Goal: Task Accomplishment & Management: Use online tool/utility

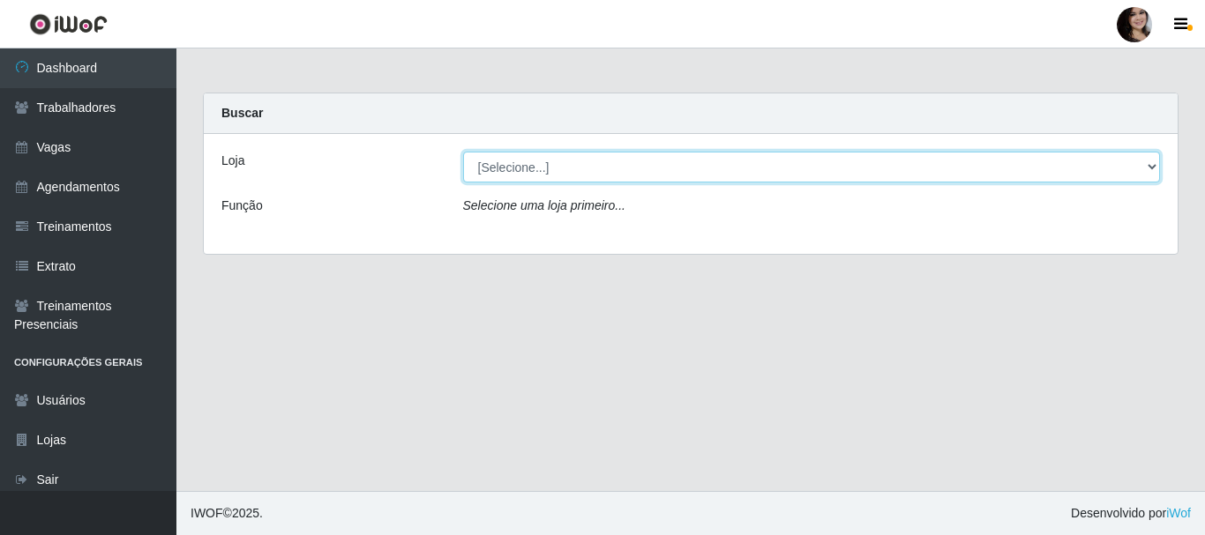
click at [1145, 170] on select "[Selecione...] SuperFácil Atacado - [PERSON_NAME]" at bounding box center [812, 167] width 698 height 31
click at [1150, 166] on select "[Selecione...] SuperFácil Atacado - [PERSON_NAME]" at bounding box center [812, 167] width 698 height 31
select select "399"
click at [463, 152] on select "[Selecione...] SuperFácil Atacado - [PERSON_NAME]" at bounding box center [812, 167] width 698 height 31
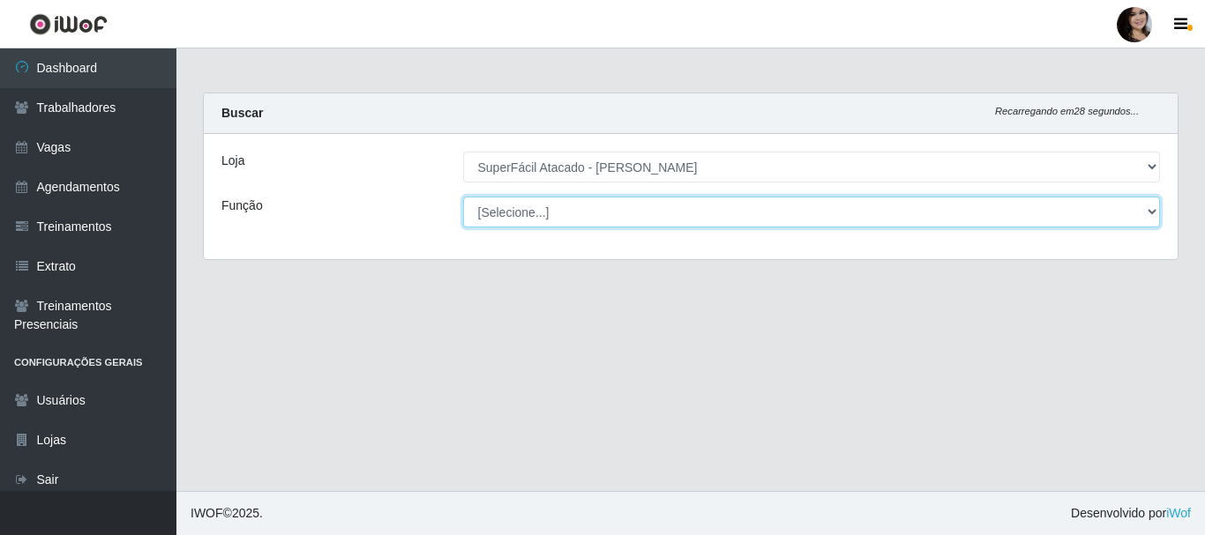
click at [1153, 218] on select "[Selecione...] Embalador Embalador + Embalador ++ Operador de Caixa Operador de…" at bounding box center [812, 212] width 698 height 31
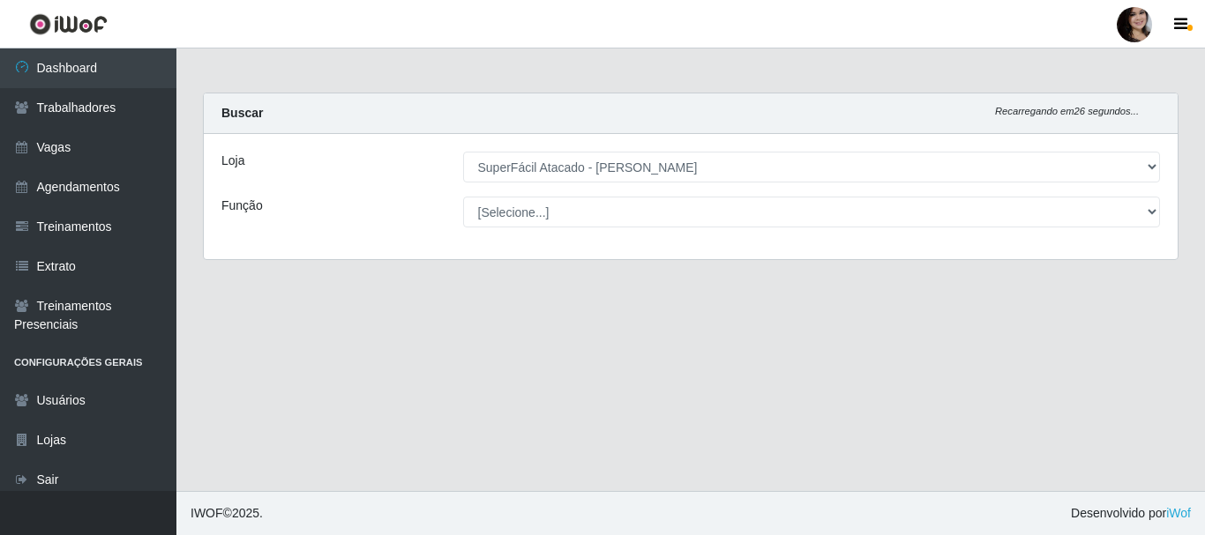
click at [919, 99] on div "Buscar Recarregando em 26 segundos..." at bounding box center [691, 114] width 974 height 41
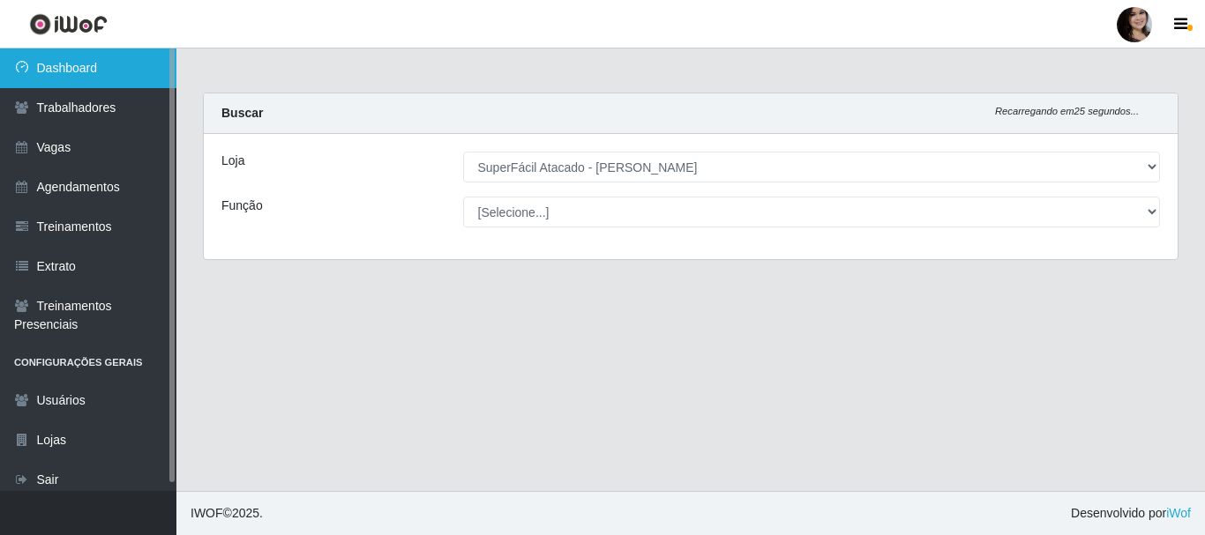
click at [58, 73] on link "Dashboard" at bounding box center [88, 69] width 176 height 40
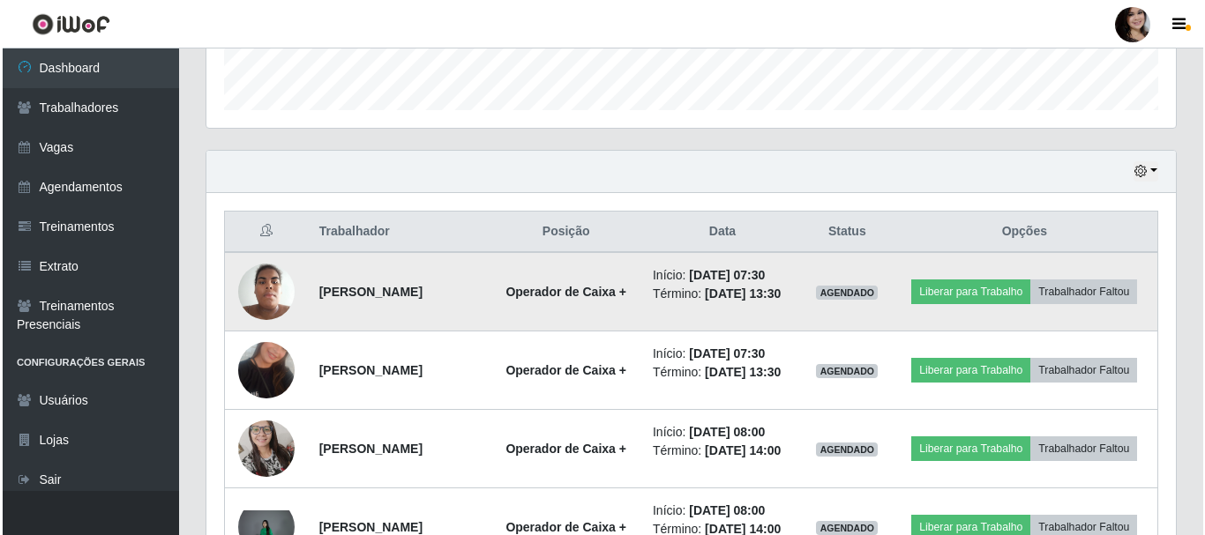
scroll to position [529, 0]
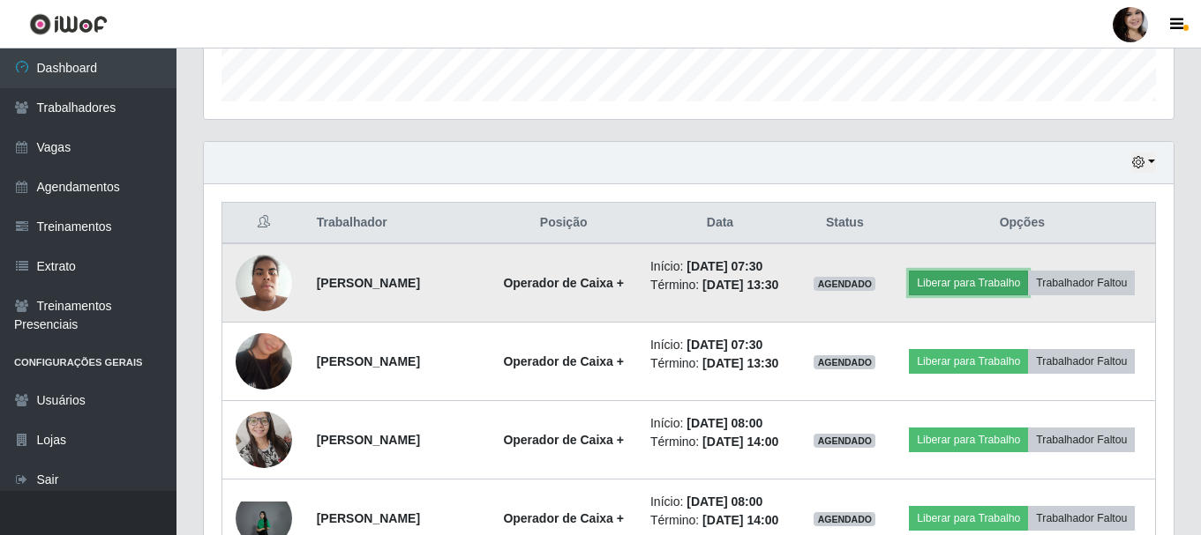
click at [1004, 281] on button "Liberar para Trabalho" at bounding box center [968, 283] width 119 height 25
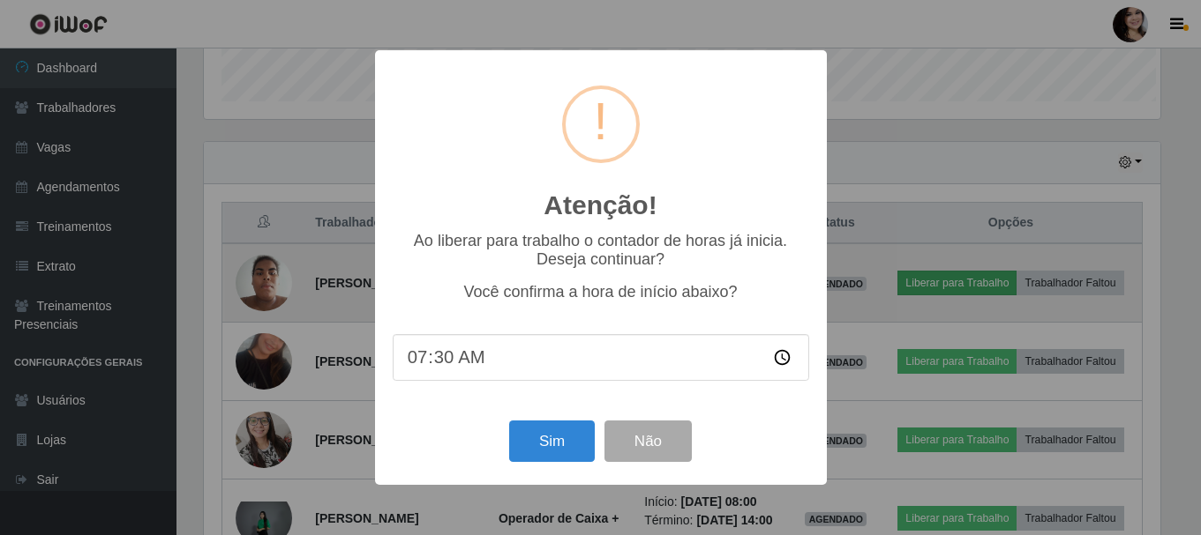
scroll to position [366, 961]
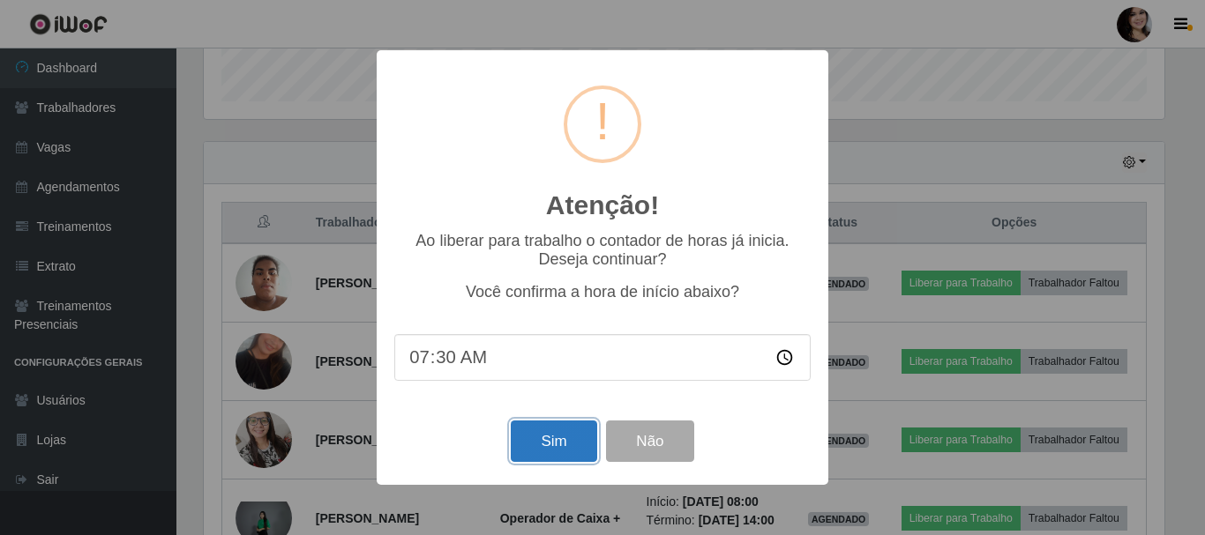
click at [558, 437] on button "Sim" at bounding box center [554, 441] width 86 height 41
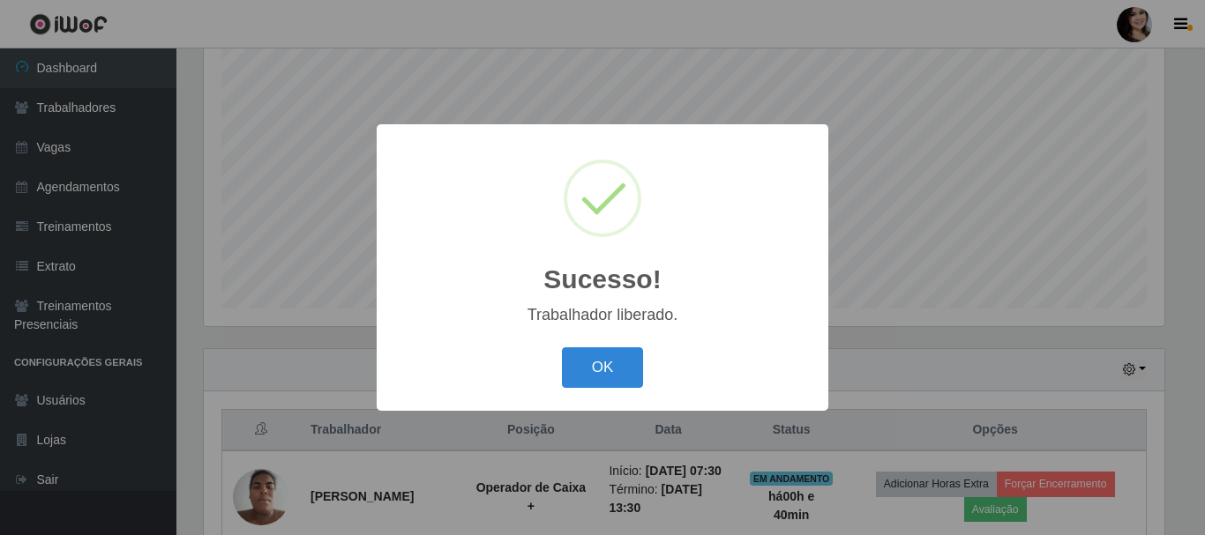
click at [627, 372] on button "OK" at bounding box center [603, 368] width 82 height 41
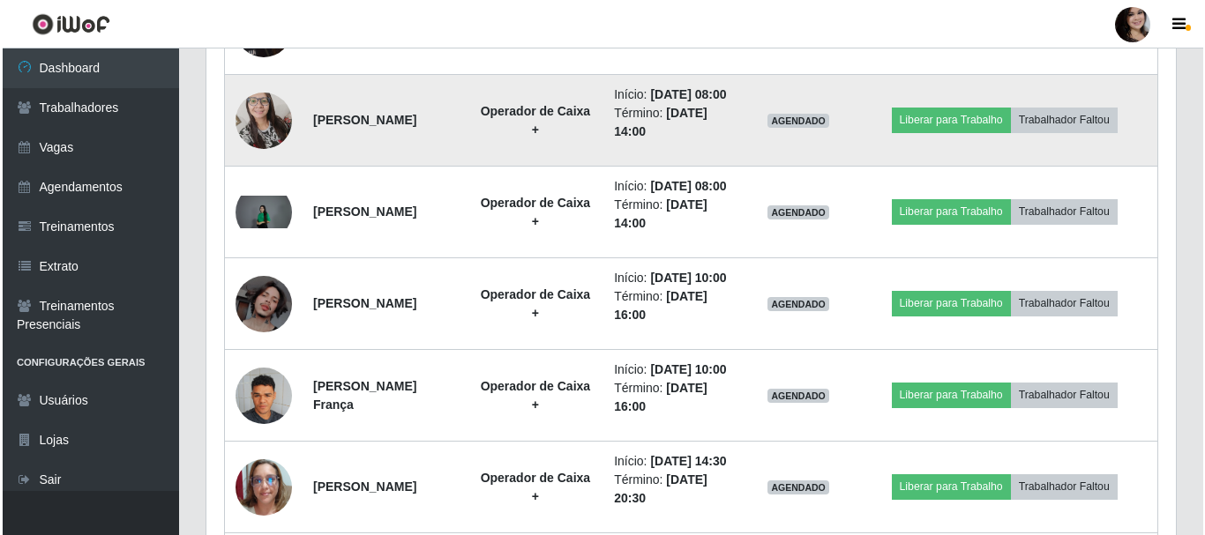
scroll to position [851, 0]
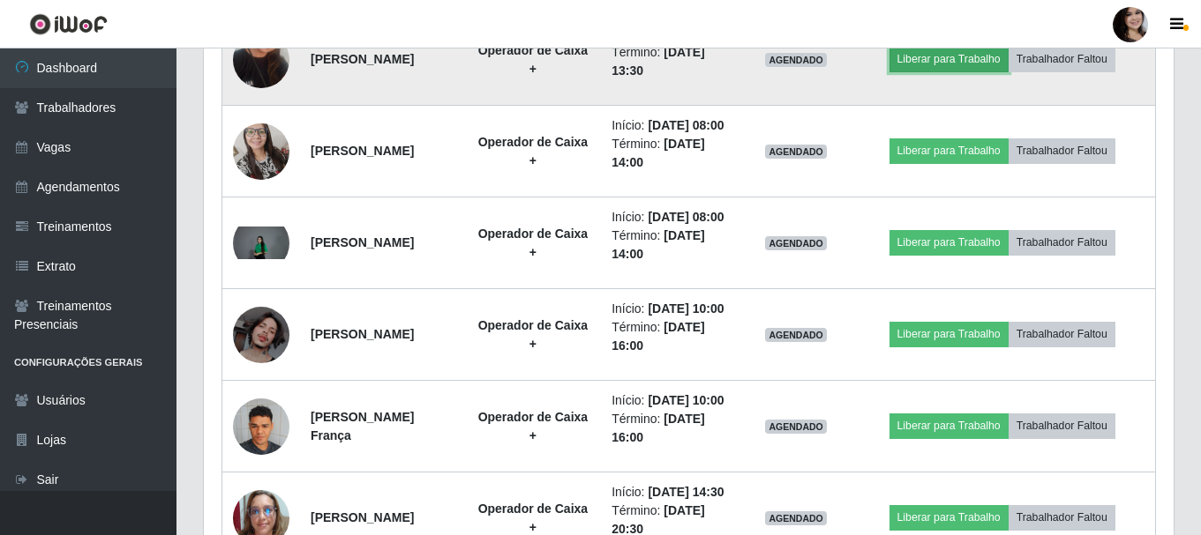
click at [951, 71] on button "Liberar para Trabalho" at bounding box center [948, 59] width 119 height 25
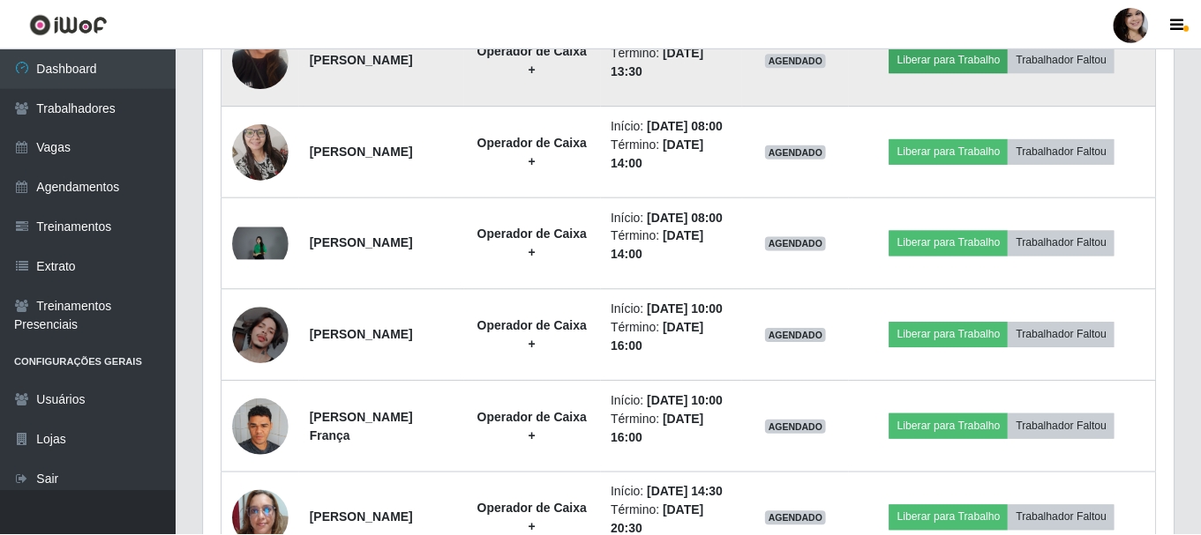
scroll to position [366, 961]
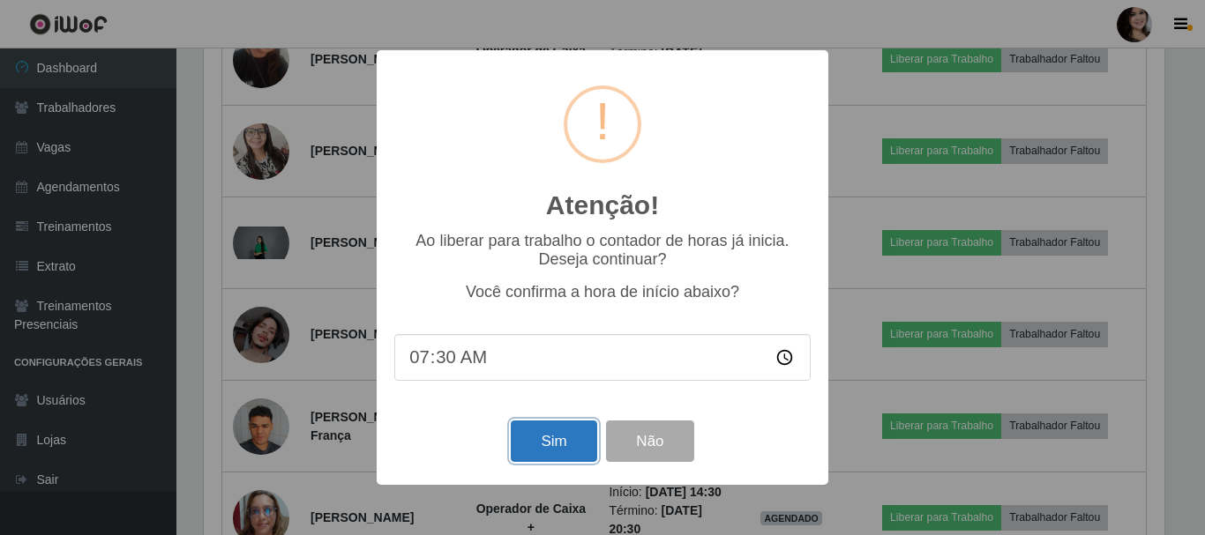
click at [563, 448] on button "Sim" at bounding box center [554, 441] width 86 height 41
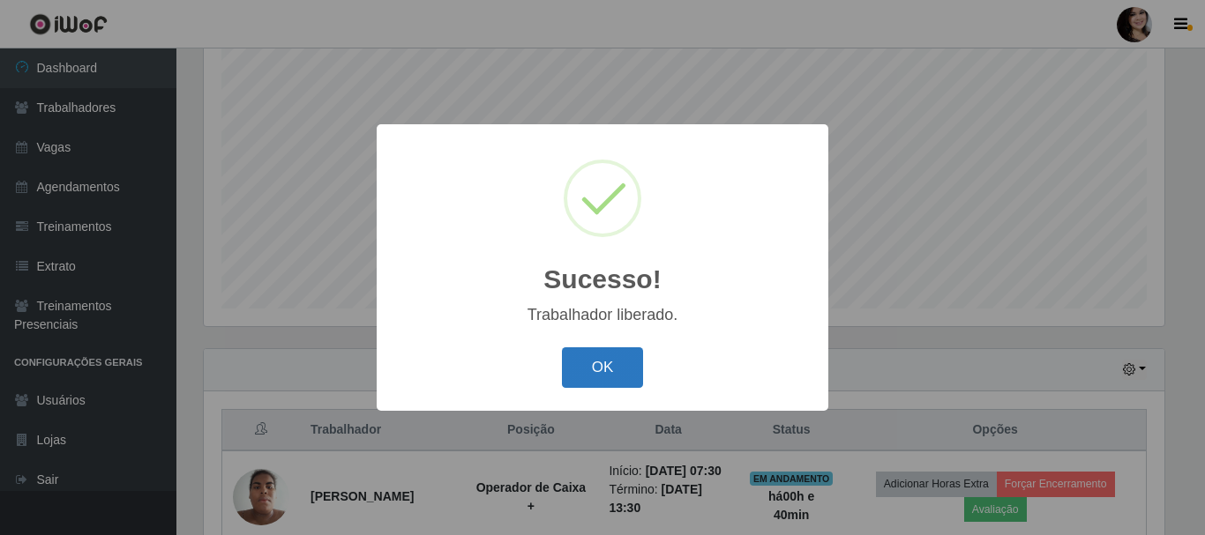
click at [612, 376] on button "OK" at bounding box center [603, 368] width 82 height 41
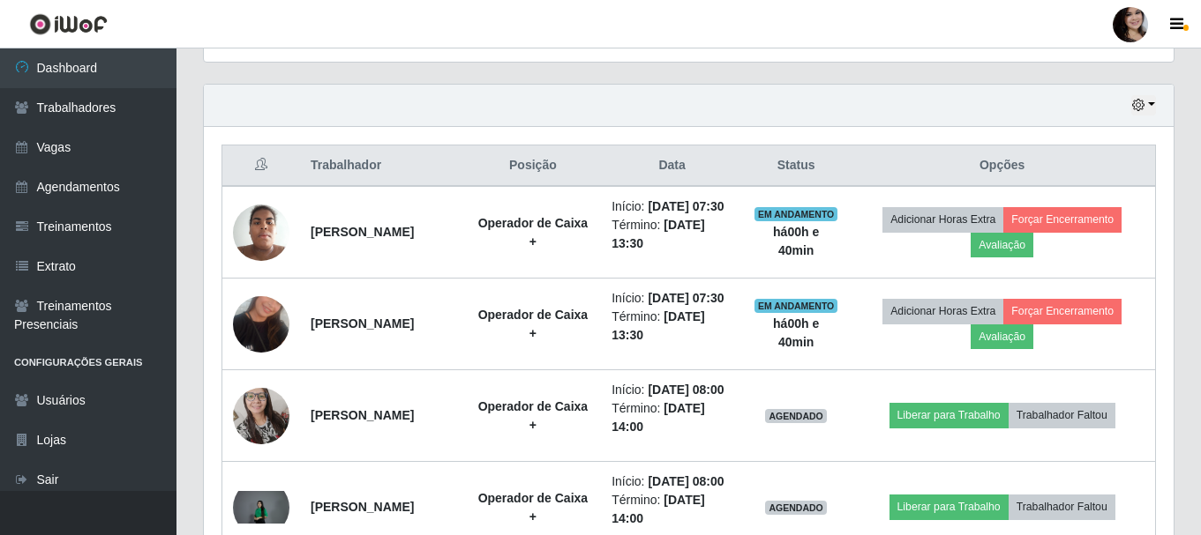
scroll to position [675, 0]
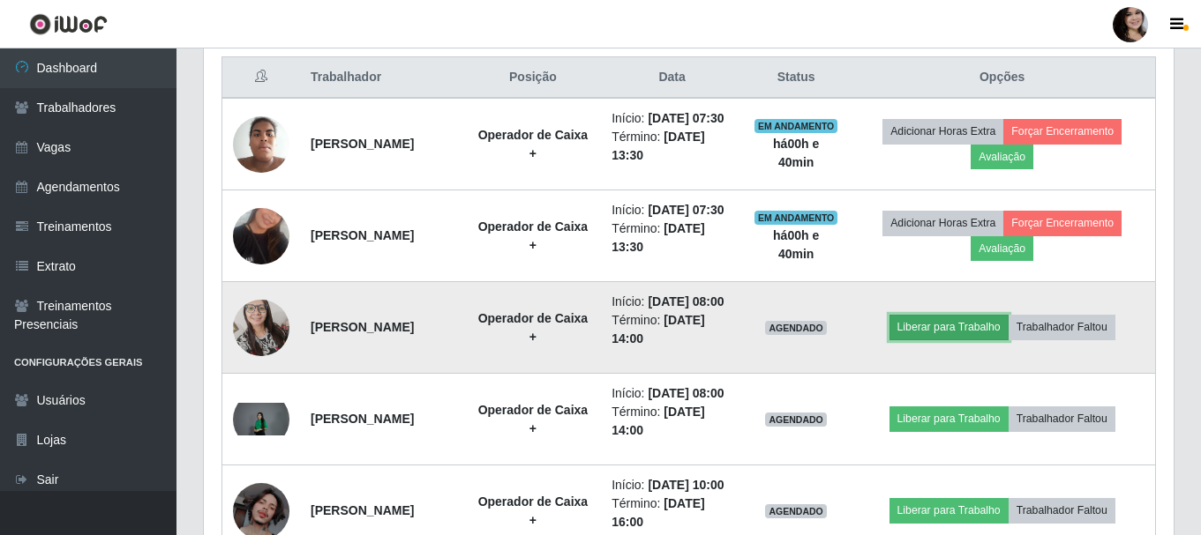
click at [938, 340] on button "Liberar para Trabalho" at bounding box center [948, 327] width 119 height 25
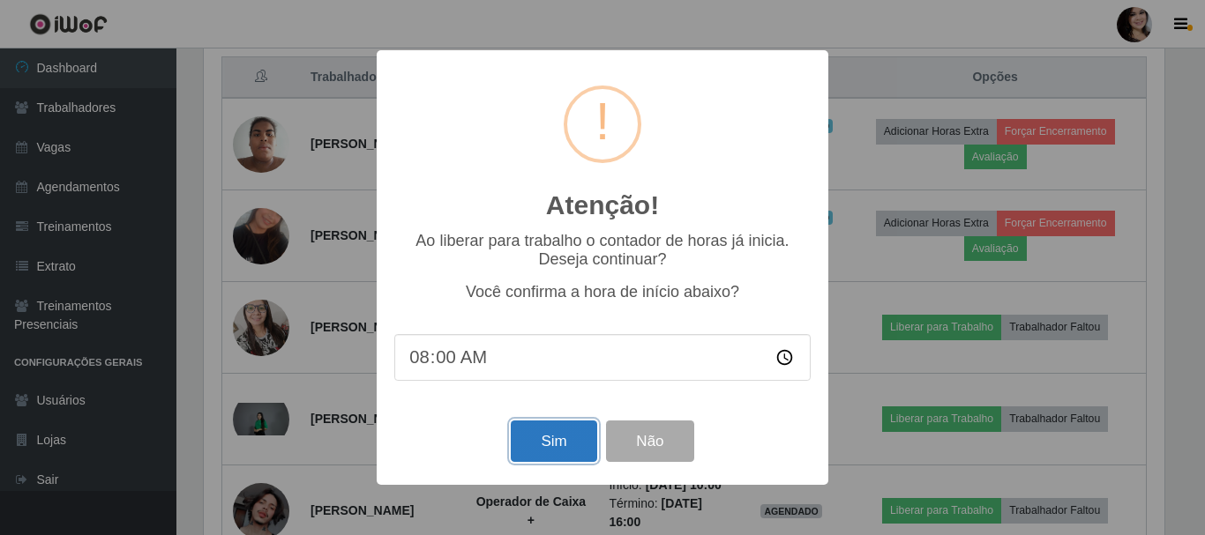
click at [547, 443] on button "Sim" at bounding box center [554, 441] width 86 height 41
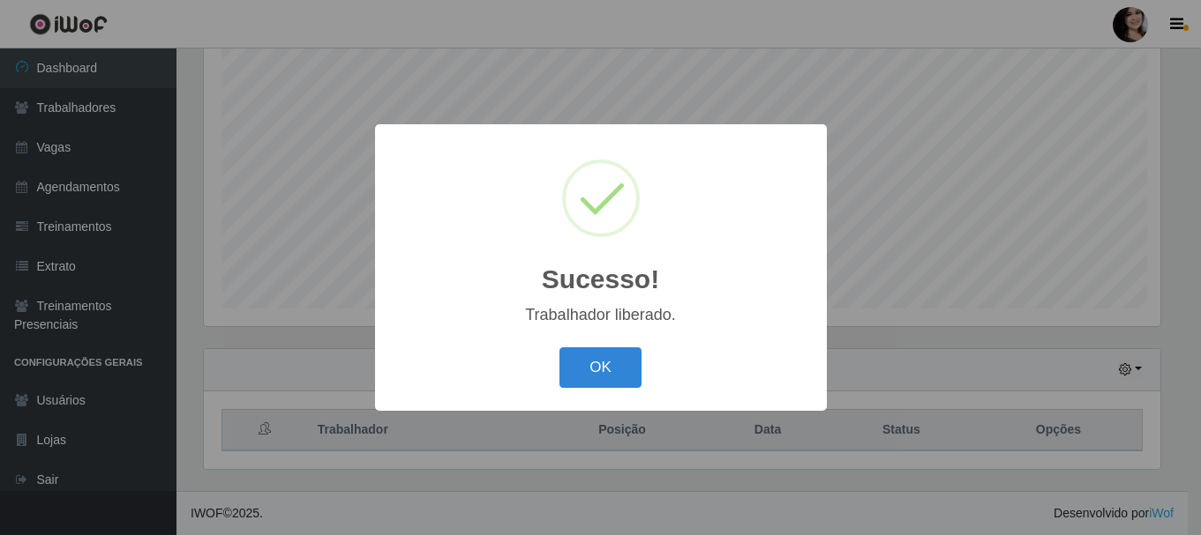
scroll to position [0, 0]
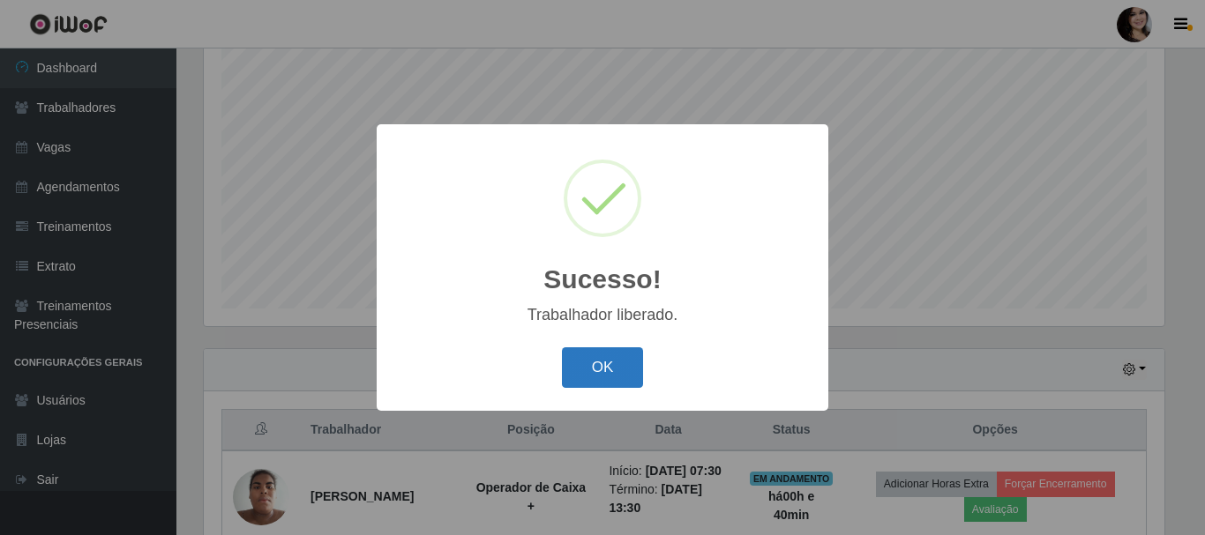
click at [627, 371] on button "OK" at bounding box center [603, 368] width 82 height 41
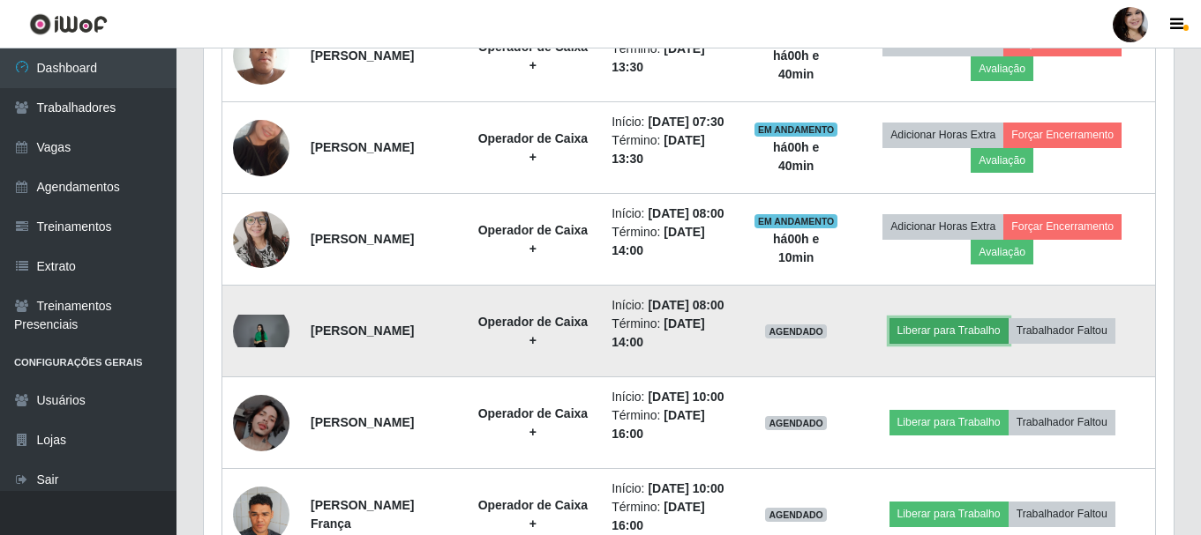
click at [939, 343] on button "Liberar para Trabalho" at bounding box center [948, 330] width 119 height 25
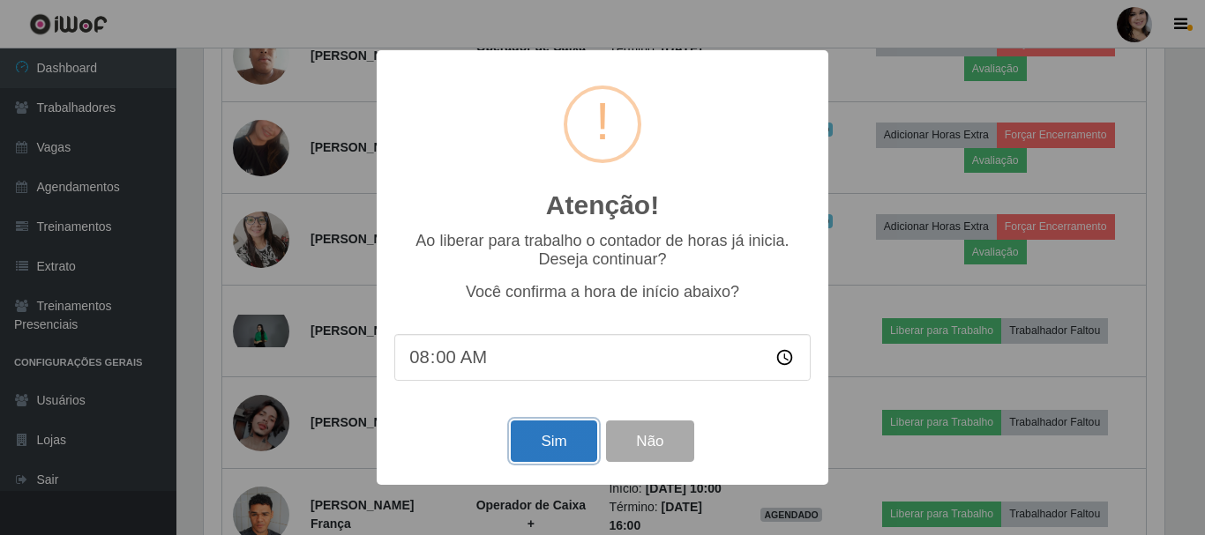
click at [542, 442] on button "Sim" at bounding box center [554, 441] width 86 height 41
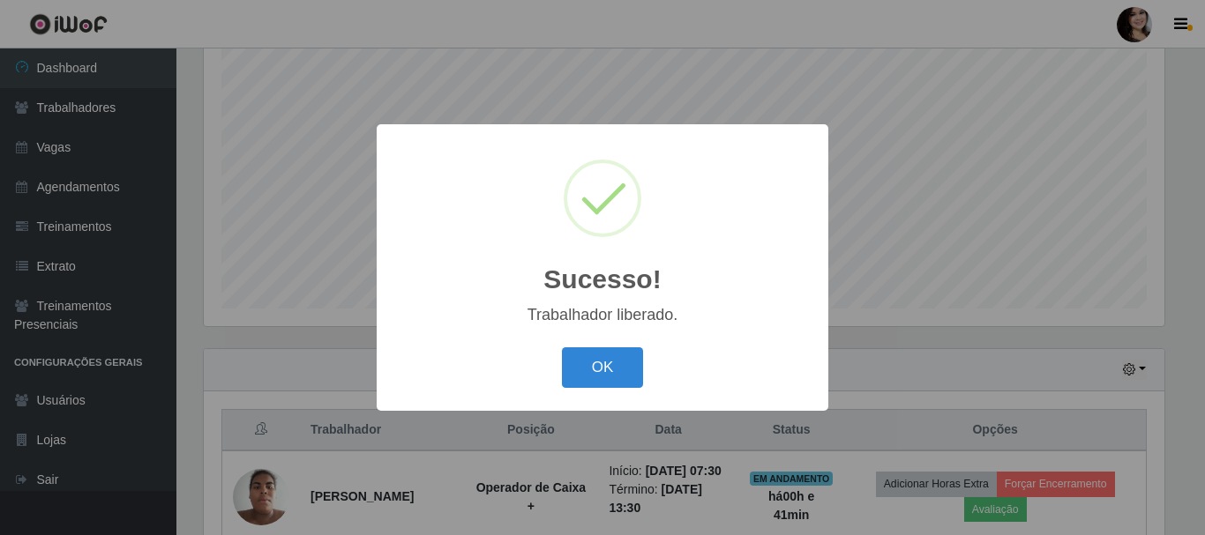
click at [613, 347] on div "OK Cancel" at bounding box center [602, 367] width 416 height 50
click at [613, 359] on button "OK" at bounding box center [603, 368] width 82 height 41
